Goal: Check status: Check status

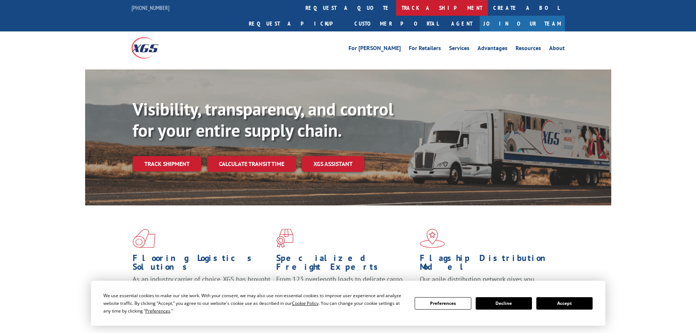
click at [396, 8] on link "track a shipment" at bounding box center [442, 8] width 92 height 16
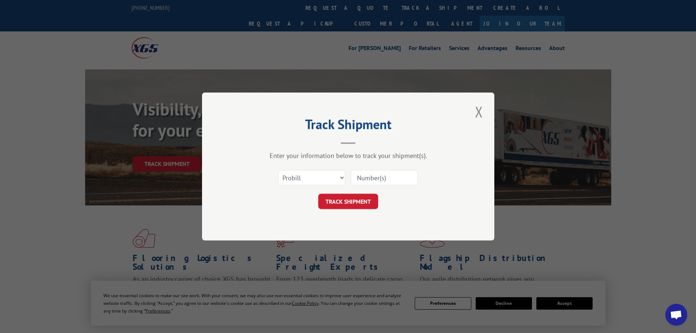
click at [369, 179] on input at bounding box center [384, 177] width 67 height 15
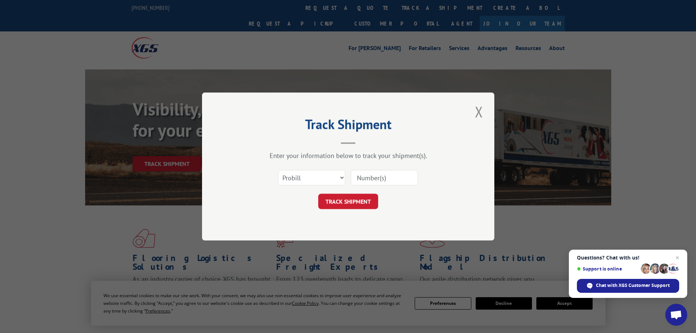
paste input "17095071"
type input "17095071"
click at [353, 199] on button "TRACK SHIPMENT" at bounding box center [348, 201] width 60 height 15
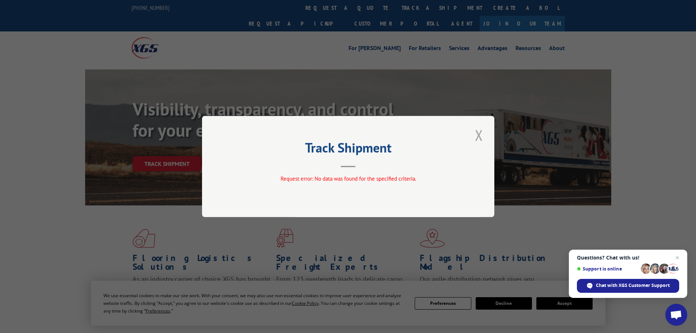
click at [480, 135] on button "Close modal" at bounding box center [479, 135] width 12 height 20
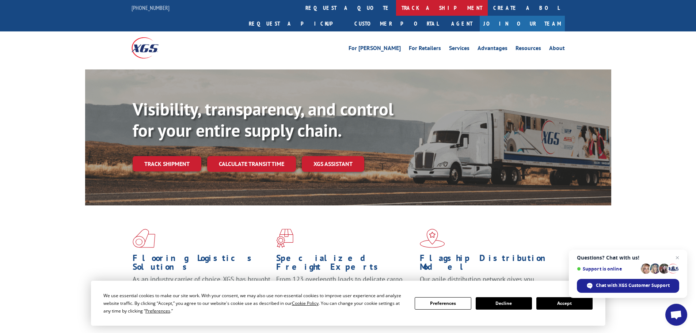
click at [396, 6] on link "track a shipment" at bounding box center [442, 8] width 92 height 16
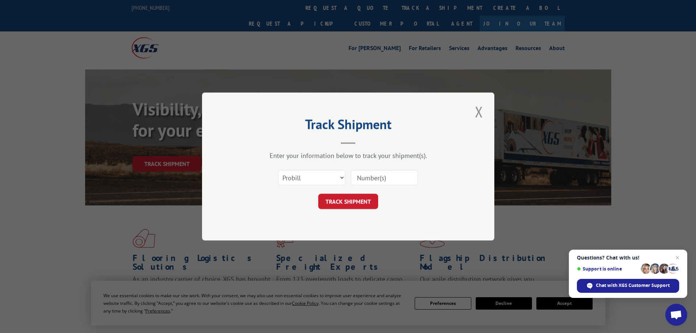
click at [367, 177] on input at bounding box center [384, 177] width 67 height 15
type input "17095071"
click at [342, 179] on select "Select category... Probill BOL PO" at bounding box center [311, 177] width 67 height 15
select select "bol"
click at [278, 170] on select "Select category... Probill BOL PO" at bounding box center [311, 177] width 67 height 15
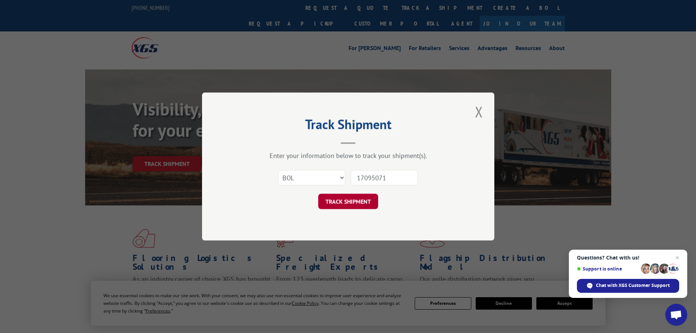
click at [344, 203] on button "TRACK SHIPMENT" at bounding box center [348, 201] width 60 height 15
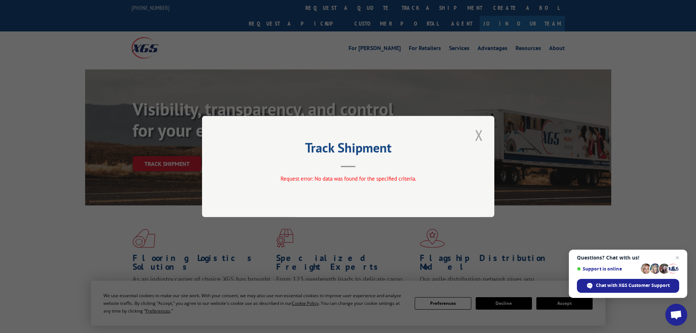
click at [479, 134] on button "Close modal" at bounding box center [479, 135] width 12 height 20
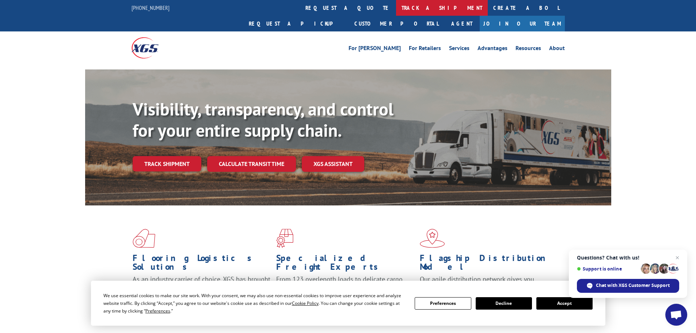
click at [396, 8] on link "track a shipment" at bounding box center [442, 8] width 92 height 16
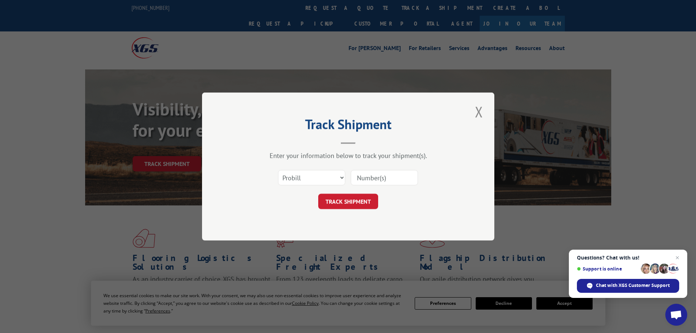
click at [364, 179] on input at bounding box center [384, 177] width 67 height 15
paste input "17095071"
type input "17095071"
click at [353, 200] on button "TRACK SHIPMENT" at bounding box center [348, 201] width 60 height 15
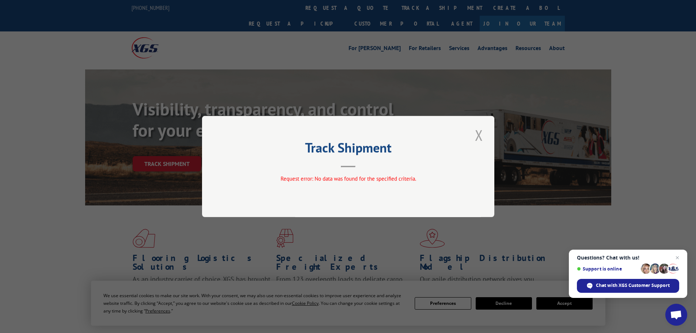
click at [477, 137] on button "Close modal" at bounding box center [479, 135] width 12 height 20
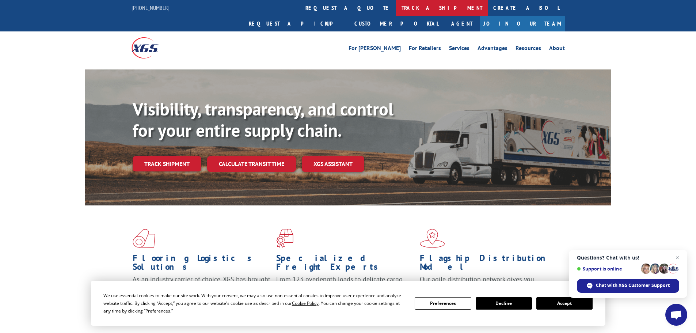
click at [396, 8] on link "track a shipment" at bounding box center [442, 8] width 92 height 16
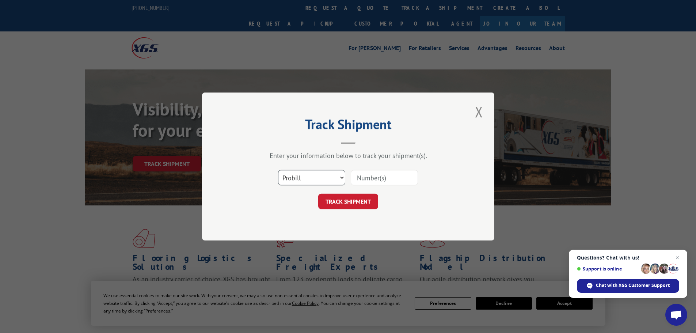
click at [340, 179] on select "Select category... Probill BOL PO" at bounding box center [311, 177] width 67 height 15
click at [367, 177] on input at bounding box center [384, 177] width 67 height 15
paste input "17095071"
type input "17095071"
click at [342, 204] on button "TRACK SHIPMENT" at bounding box center [348, 201] width 60 height 15
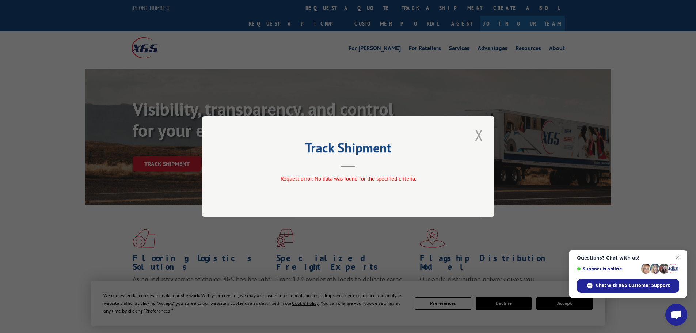
click at [480, 134] on button "Close modal" at bounding box center [479, 135] width 12 height 20
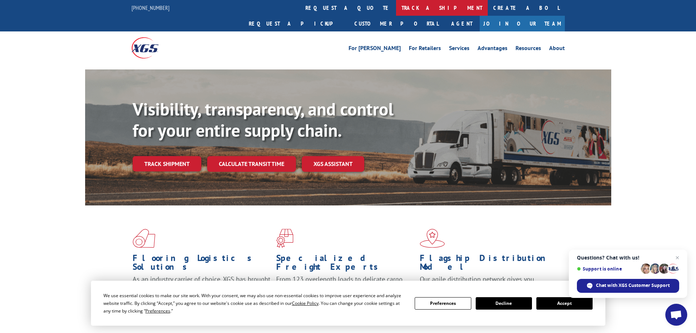
click at [396, 8] on link "track a shipment" at bounding box center [442, 8] width 92 height 16
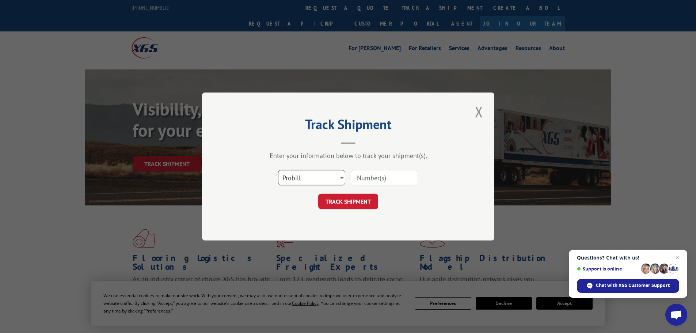
click at [318, 177] on select "Select category... Probill BOL PO" at bounding box center [311, 177] width 67 height 15
click at [278, 170] on select "Select category... Probill BOL PO" at bounding box center [311, 177] width 67 height 15
click at [336, 177] on select "Select category... Probill BOL PO" at bounding box center [311, 177] width 67 height 15
select select "bol"
click at [278, 170] on select "Select category... Probill BOL PO" at bounding box center [311, 177] width 67 height 15
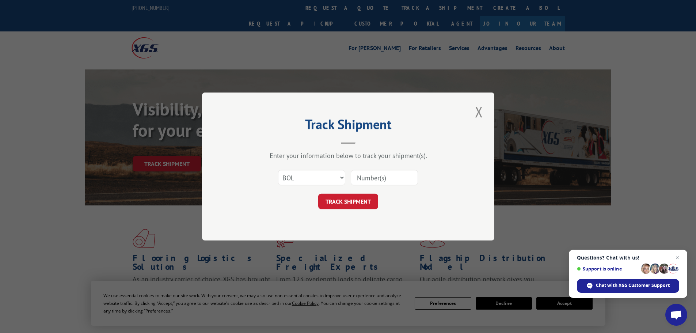
click at [358, 175] on input at bounding box center [384, 177] width 67 height 15
paste input "AA04873189"
type input "AA04873189"
click at [366, 199] on button "TRACK SHIPMENT" at bounding box center [348, 201] width 60 height 15
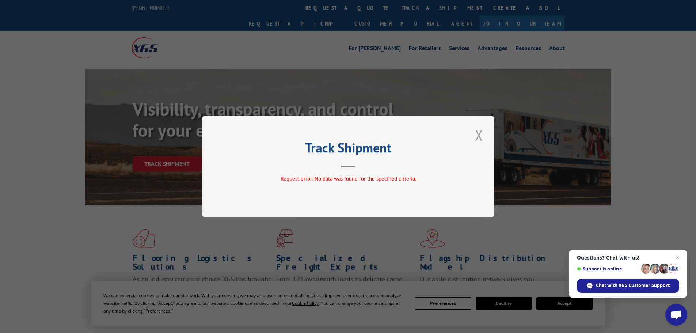
click at [477, 132] on button "Close modal" at bounding box center [479, 135] width 12 height 20
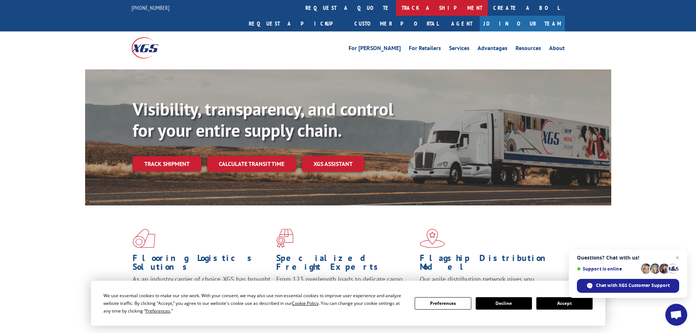
click at [396, 11] on link "track a shipment" at bounding box center [442, 8] width 92 height 16
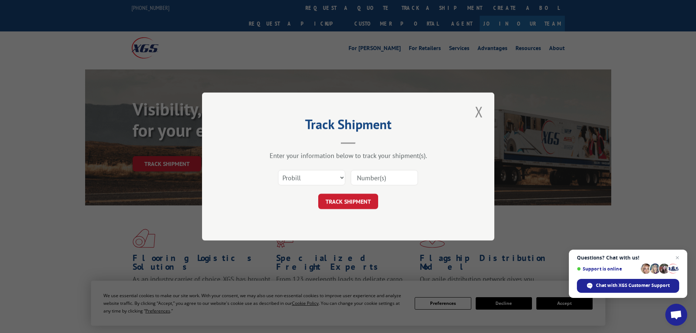
click at [387, 173] on input at bounding box center [384, 177] width 67 height 15
click at [387, 176] on input at bounding box center [384, 177] width 67 height 15
paste input "AA04873189"
click at [366, 180] on input "AA04873189" at bounding box center [384, 177] width 67 height 15
type input "04873189"
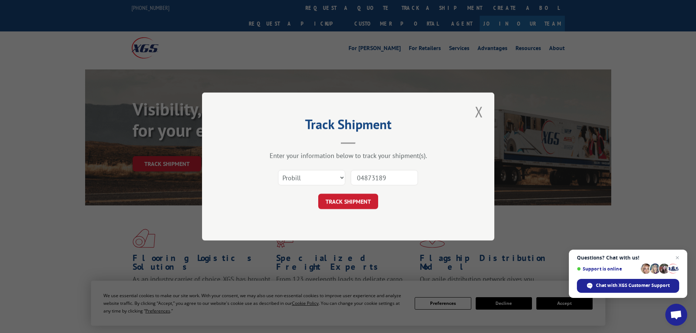
click button "TRACK SHIPMENT" at bounding box center [348, 201] width 60 height 15
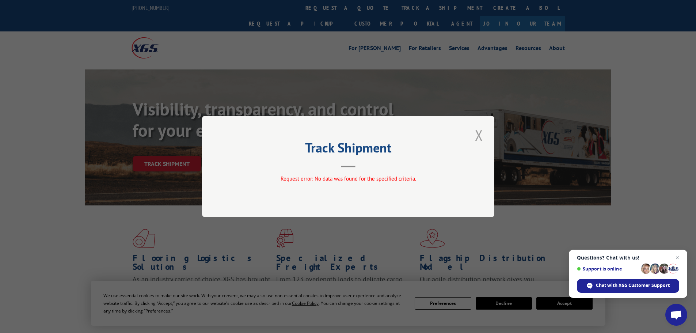
click at [479, 134] on button "Close modal" at bounding box center [479, 135] width 12 height 20
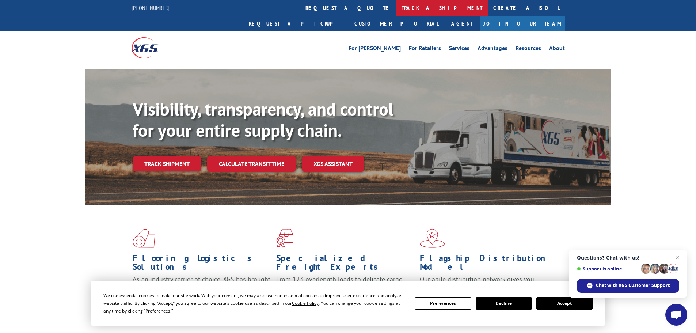
click at [396, 8] on link "track a shipment" at bounding box center [442, 8] width 92 height 16
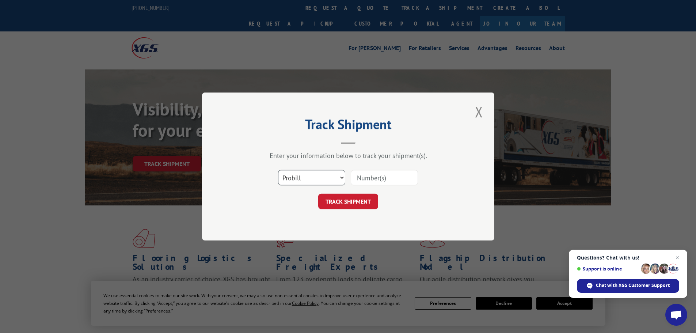
click at [333, 180] on select "Select category... Probill BOL PO" at bounding box center [311, 177] width 67 height 15
select select "po"
click at [278, 170] on select "Select category... Probill BOL PO" at bounding box center [311, 177] width 67 height 15
click at [381, 176] on input at bounding box center [384, 177] width 67 height 15
click at [360, 176] on input at bounding box center [384, 177] width 67 height 15
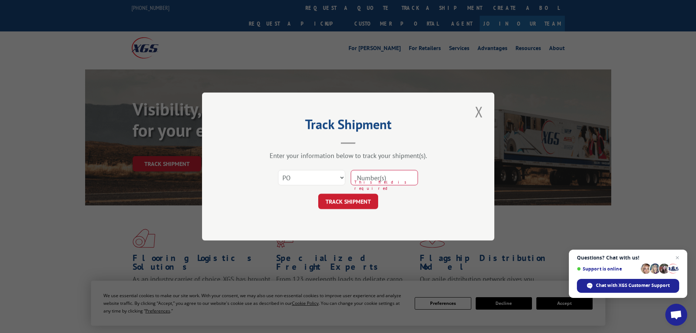
paste input "06527035"
type input "06527035"
click at [354, 205] on button "TRACK SHIPMENT" at bounding box center [348, 201] width 60 height 15
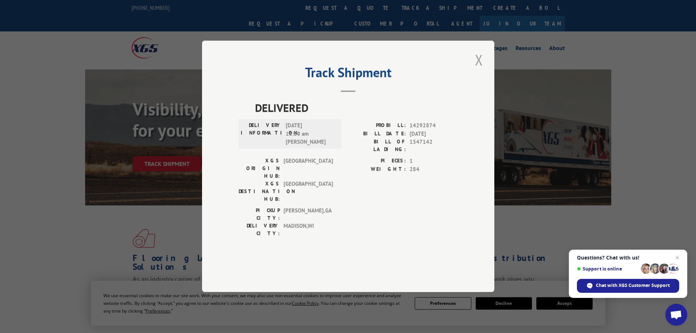
click at [480, 70] on button "Close modal" at bounding box center [479, 60] width 12 height 20
